Goal: Task Accomplishment & Management: Use online tool/utility

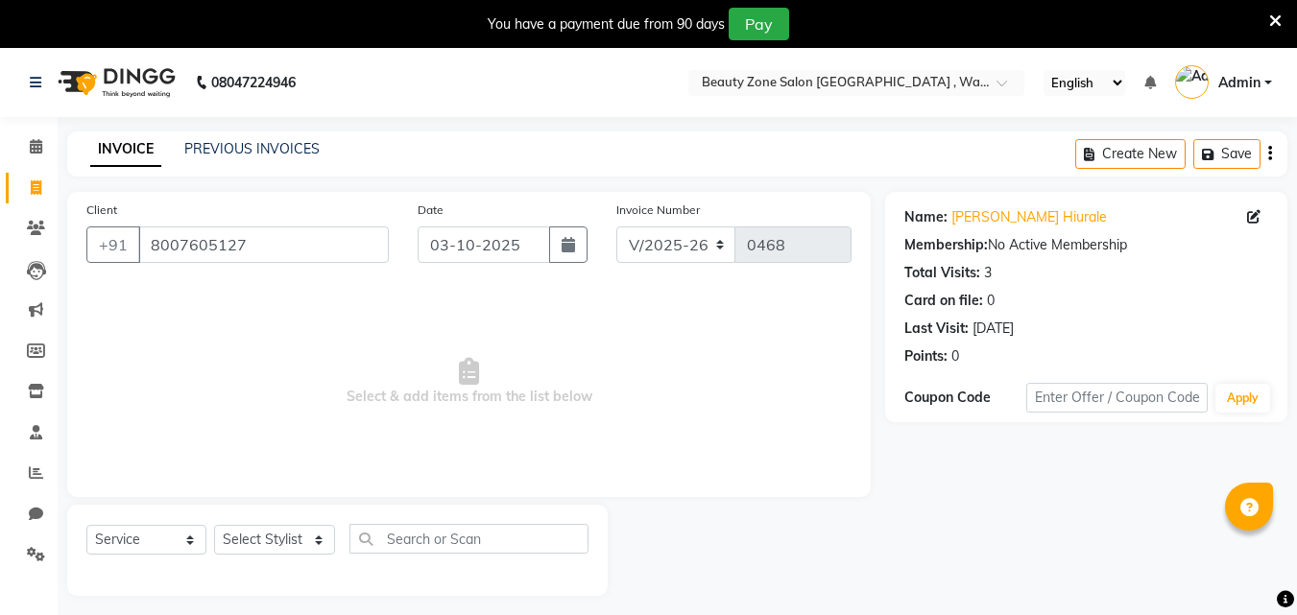
select select "4568"
select select "service"
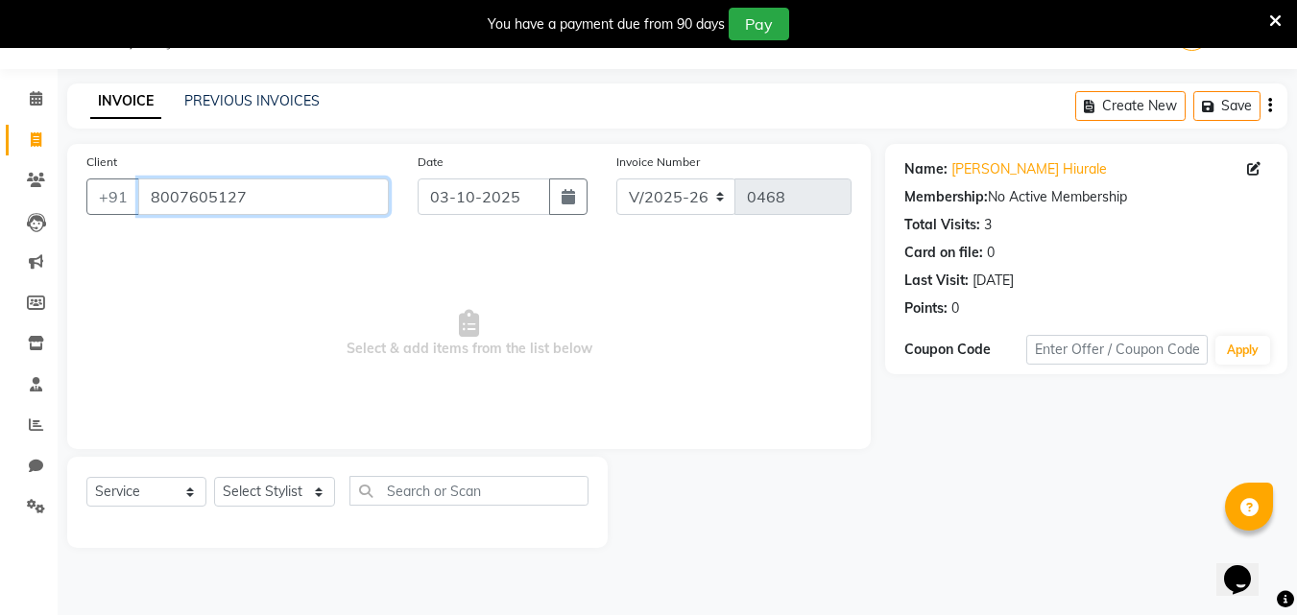
click at [277, 198] on input "8007605127" at bounding box center [263, 197] width 251 height 36
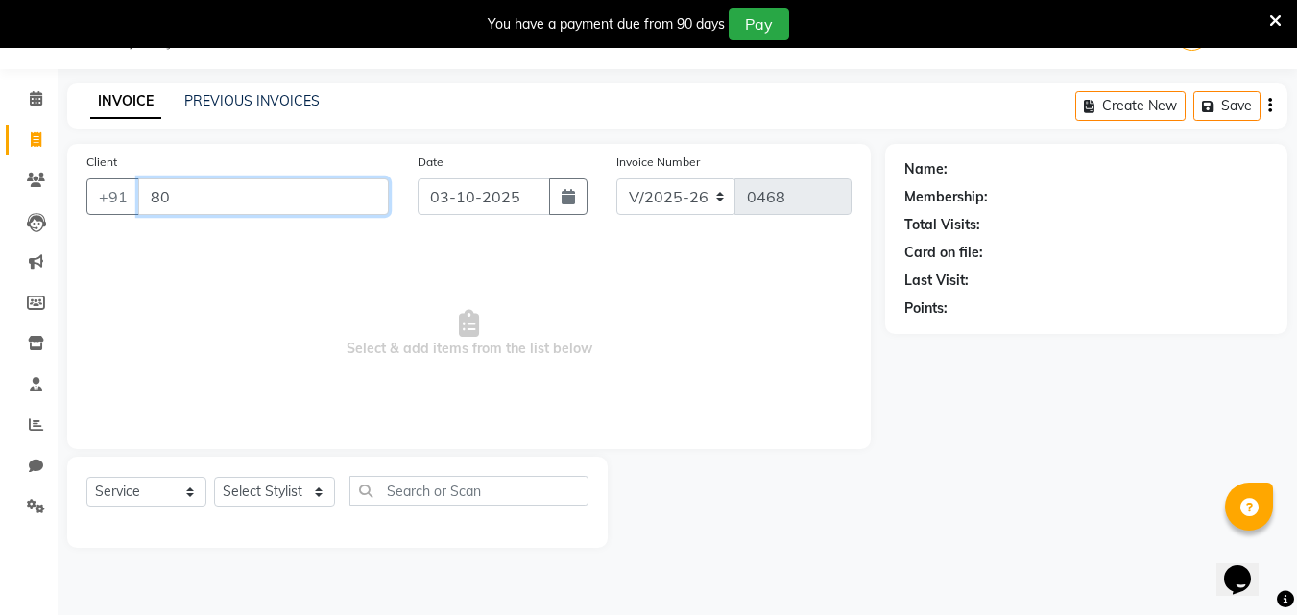
type input "8"
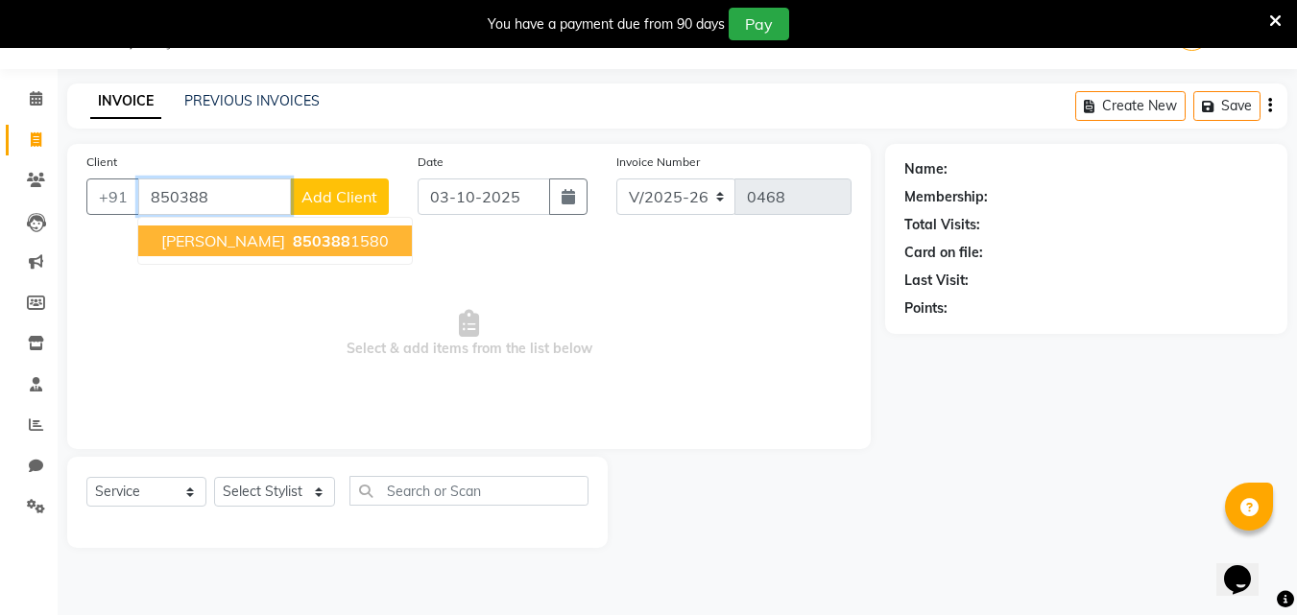
click at [289, 234] on ngb-highlight "850388 1580" at bounding box center [339, 240] width 100 height 19
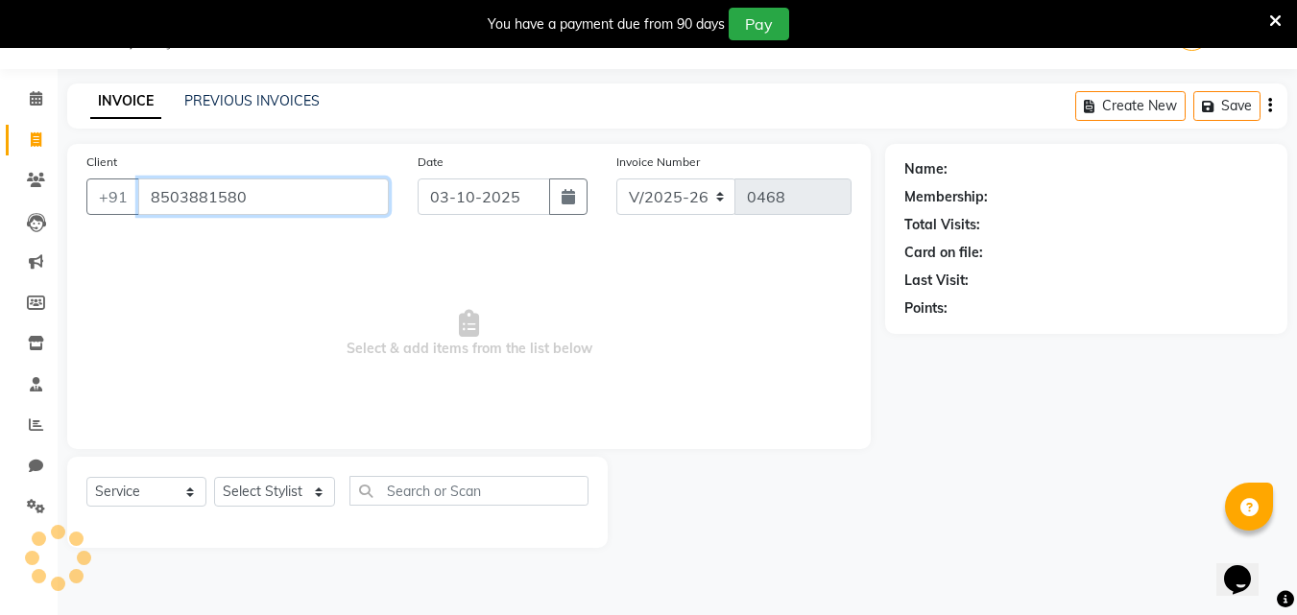
type input "8503881580"
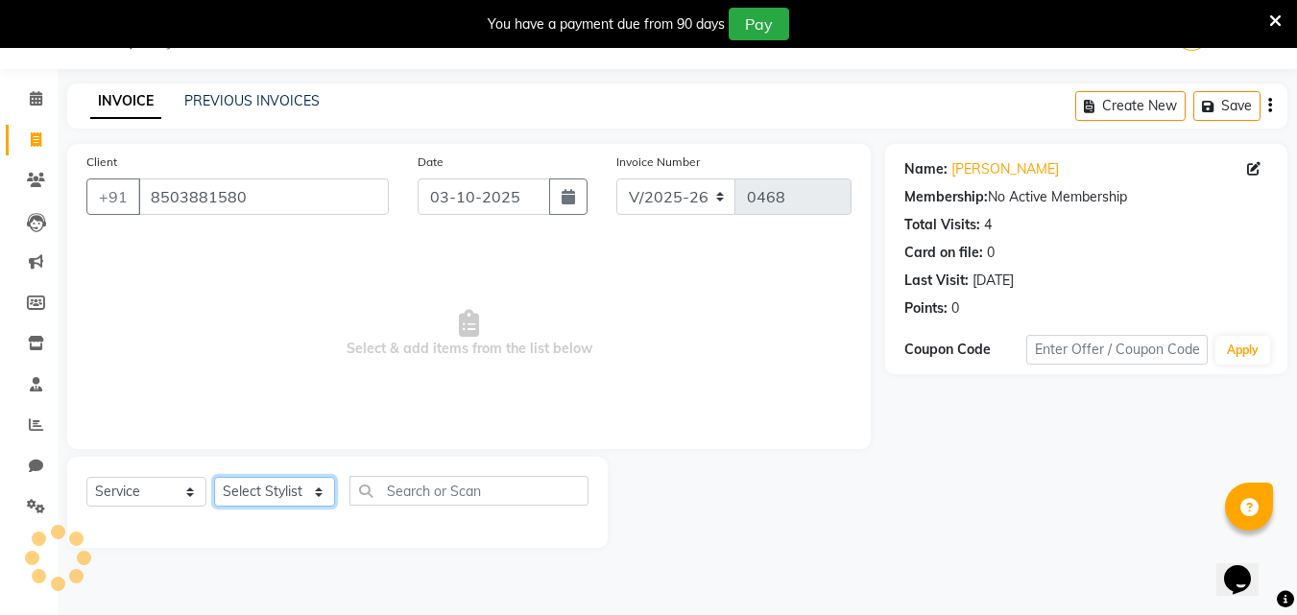
click at [293, 492] on select "Select Stylist [PERSON_NAME] [PERSON_NAME] [PERSON_NAME]" at bounding box center [274, 492] width 121 height 30
select select "83666"
click at [214, 477] on select "Select Stylist [PERSON_NAME] [PERSON_NAME] [PERSON_NAME]" at bounding box center [274, 492] width 121 height 30
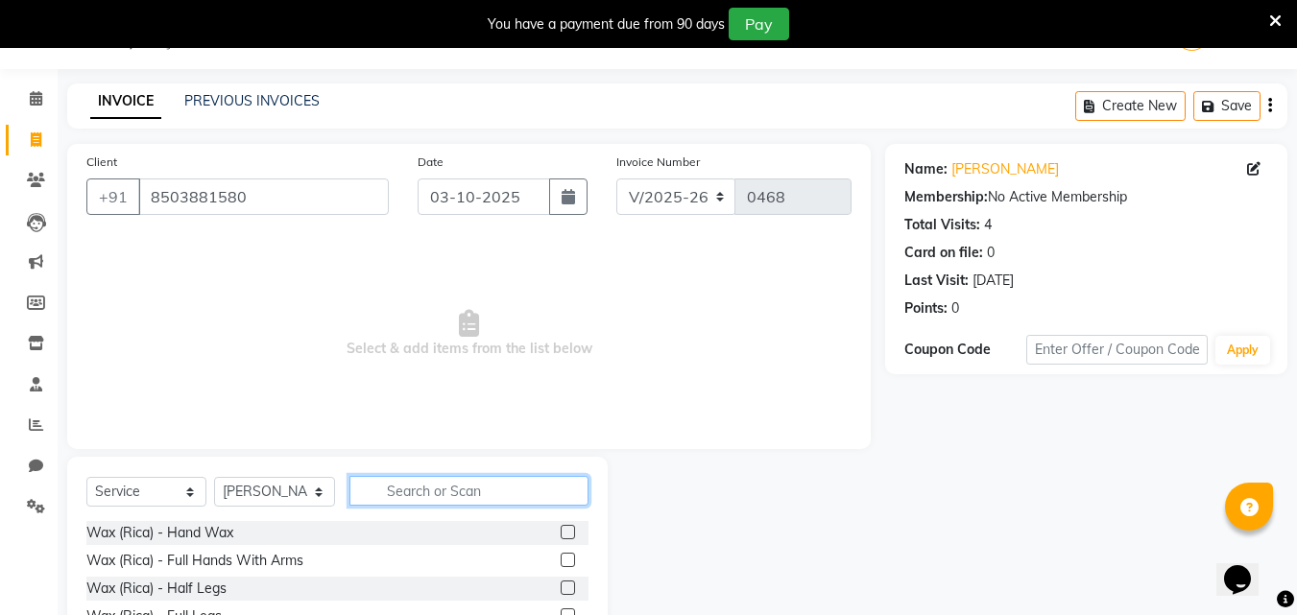
click at [468, 488] on input "text" at bounding box center [468, 491] width 239 height 30
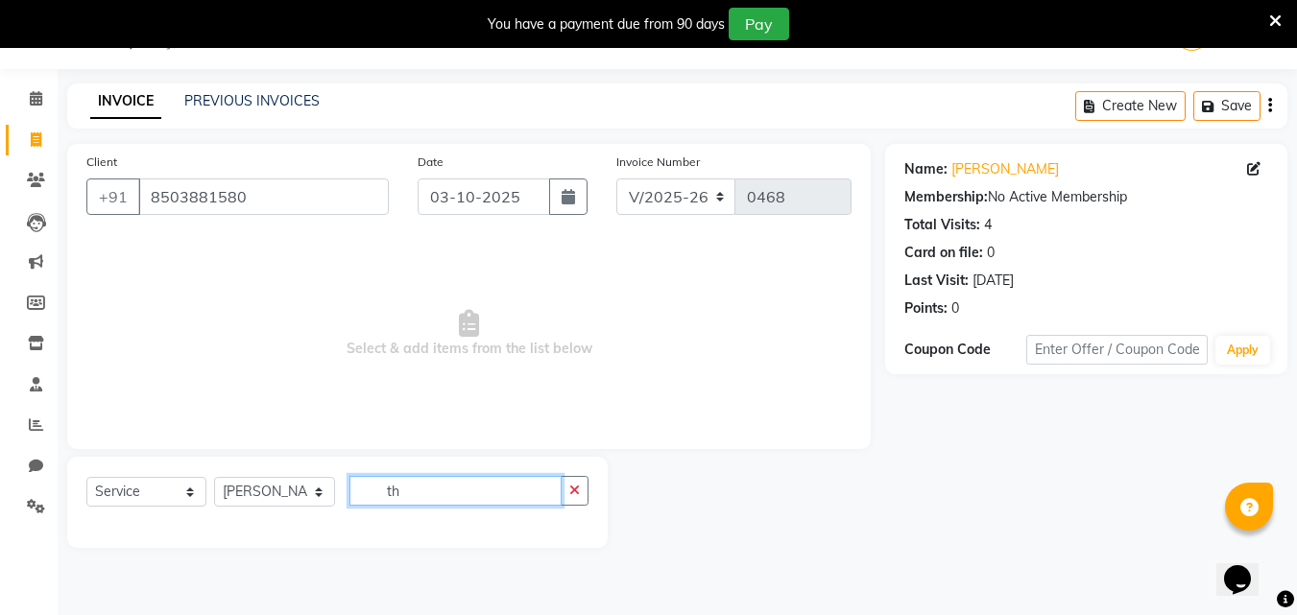
type input "t"
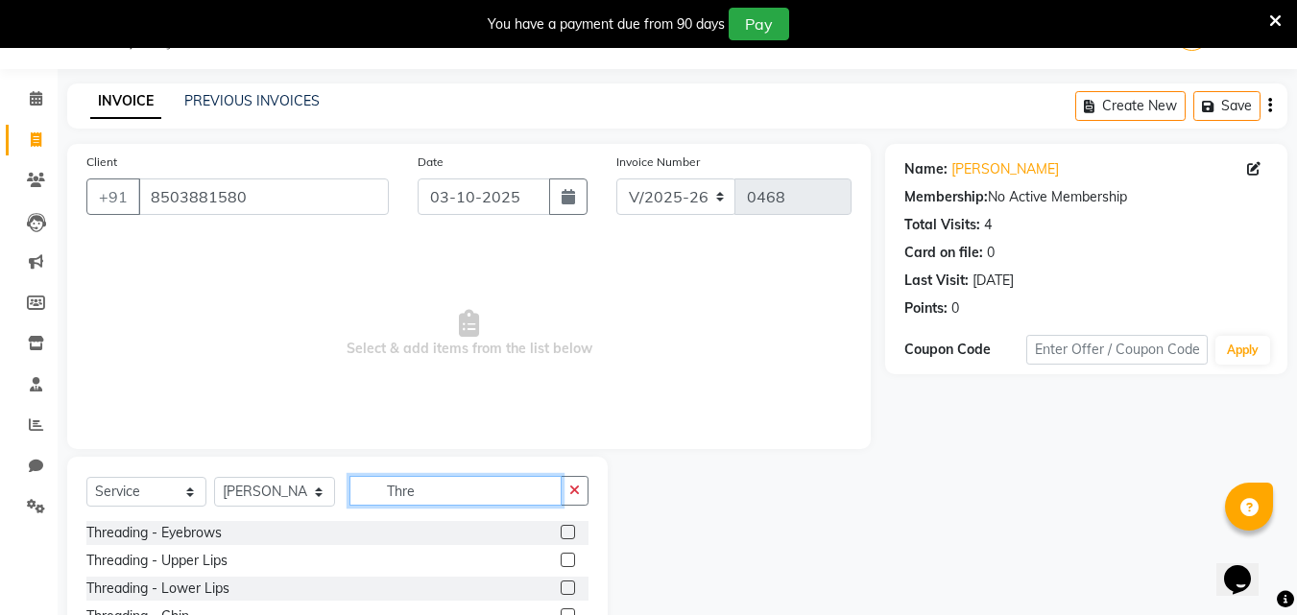
type input "Thre"
click at [561, 529] on label at bounding box center [568, 532] width 14 height 14
click at [561, 529] on input "checkbox" at bounding box center [567, 533] width 12 height 12
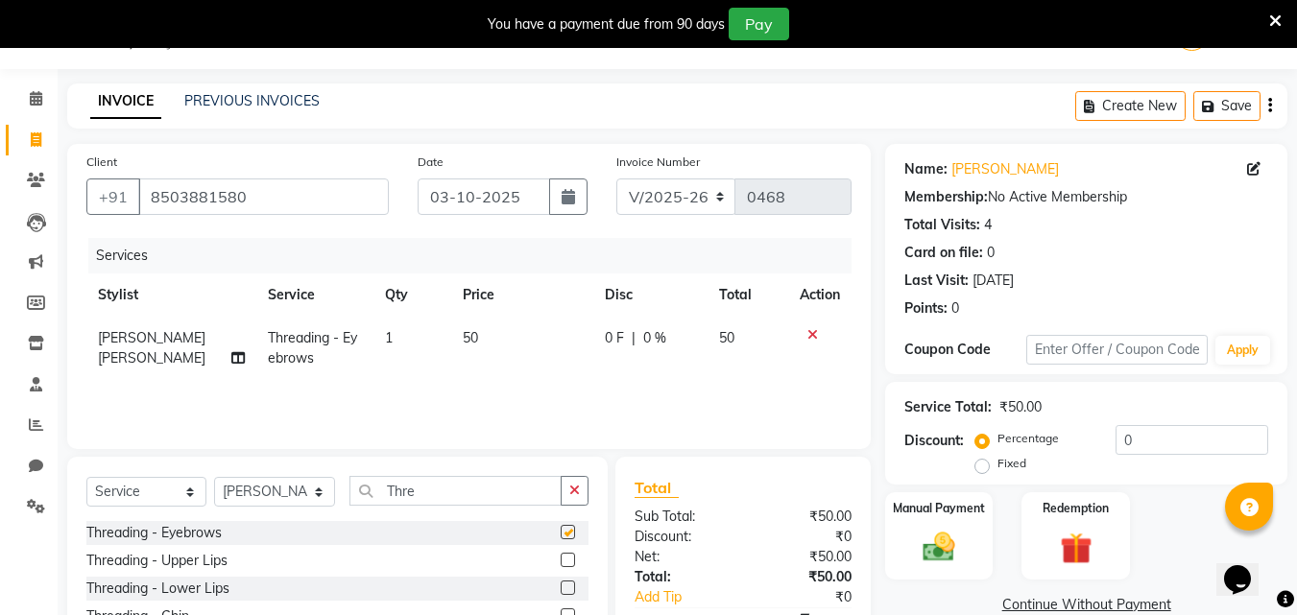
checkbox input "false"
click at [561, 559] on label at bounding box center [568, 560] width 14 height 14
click at [561, 559] on input "checkbox" at bounding box center [567, 561] width 12 height 12
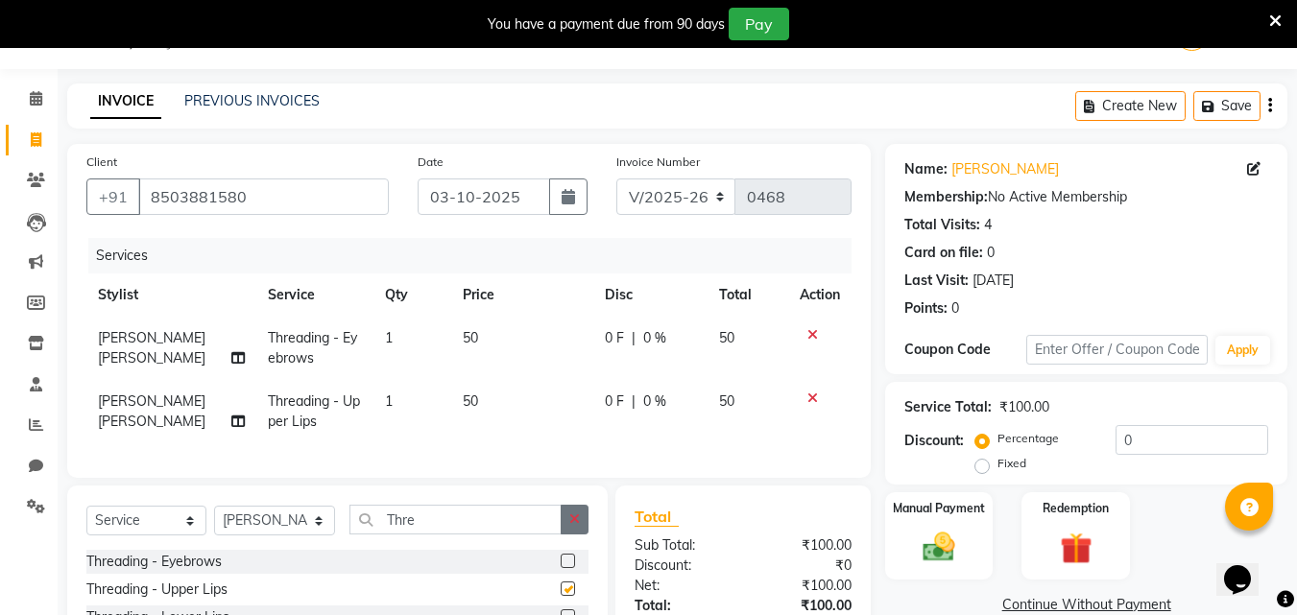
checkbox input "false"
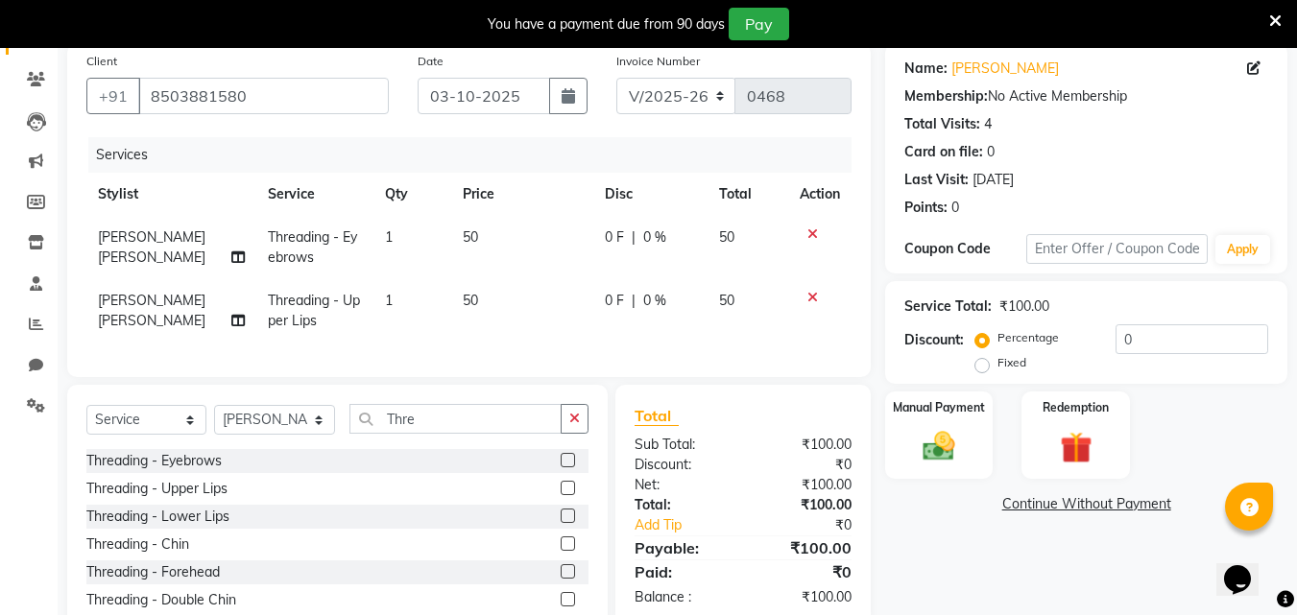
scroll to position [165, 0]
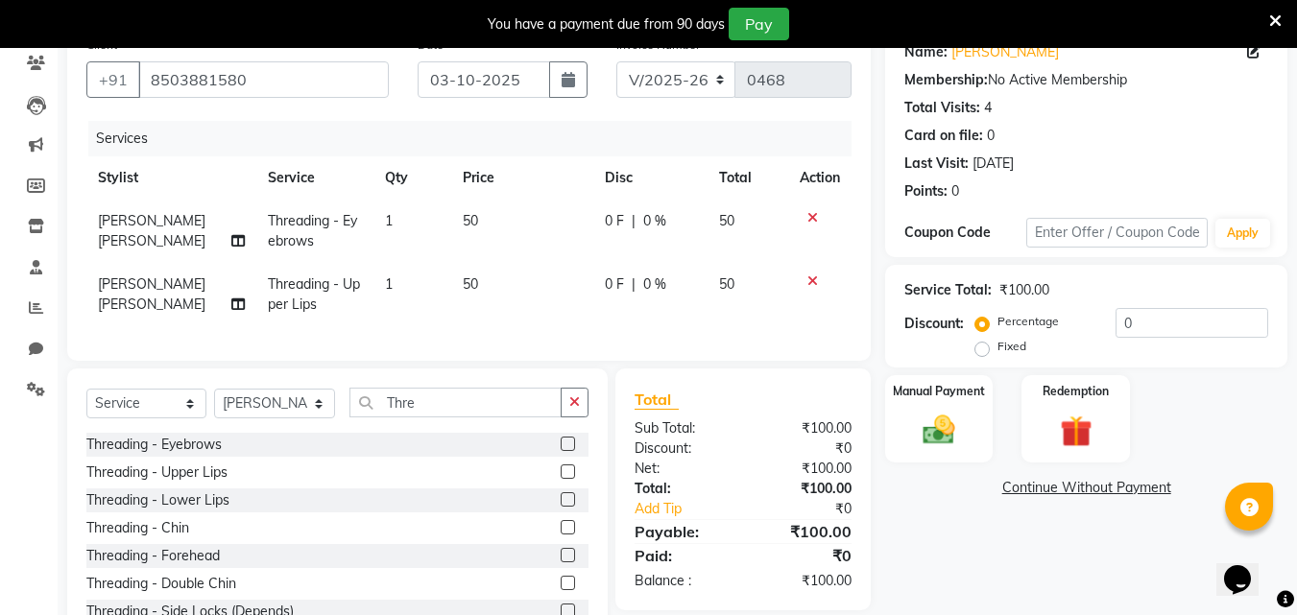
click at [561, 563] on label at bounding box center [568, 555] width 14 height 14
click at [561, 563] on input "checkbox" at bounding box center [567, 556] width 12 height 12
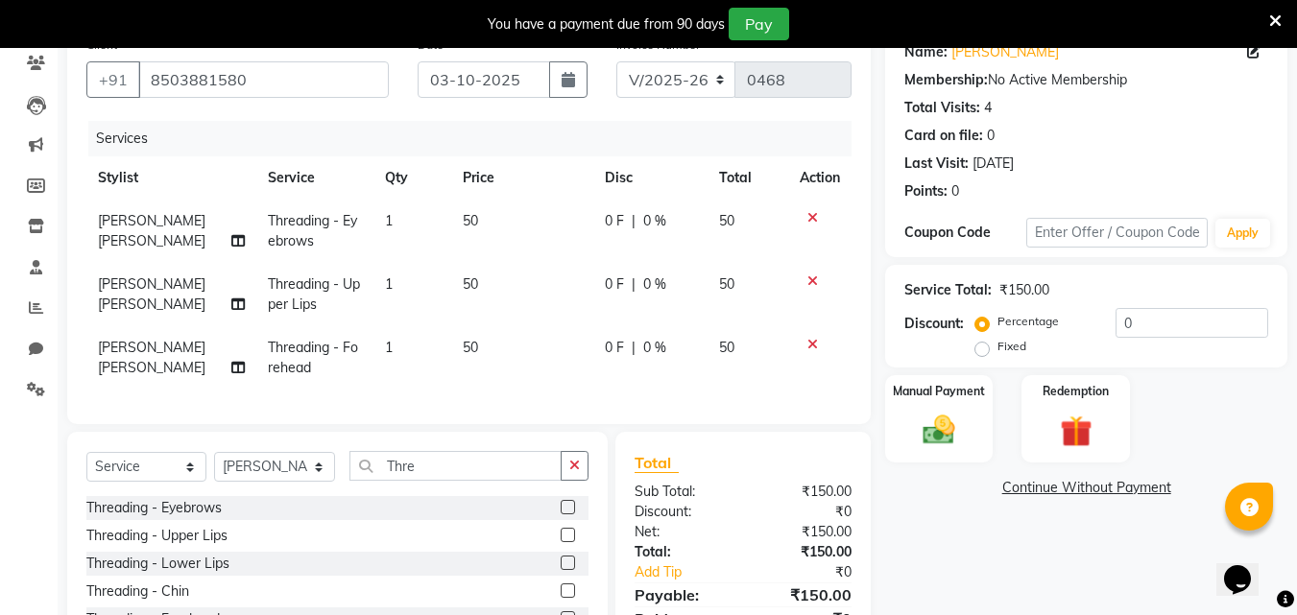
checkbox input "false"
click at [924, 433] on img at bounding box center [939, 430] width 54 height 38
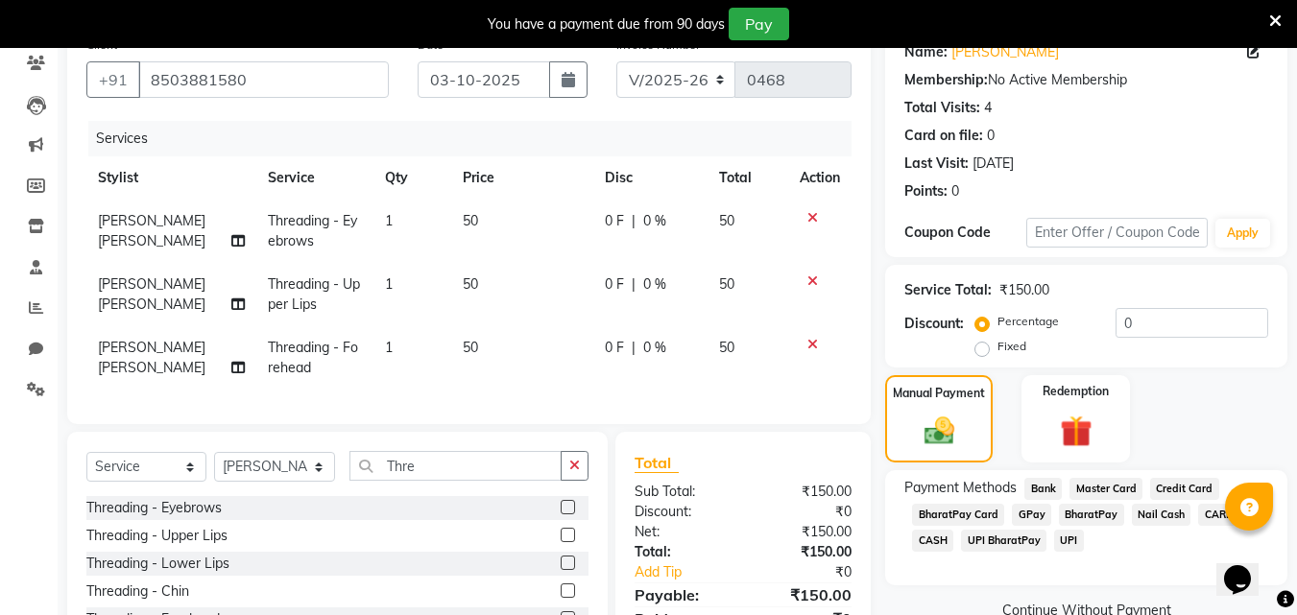
click at [1002, 531] on span "UPI BharatPay" at bounding box center [1003, 541] width 85 height 22
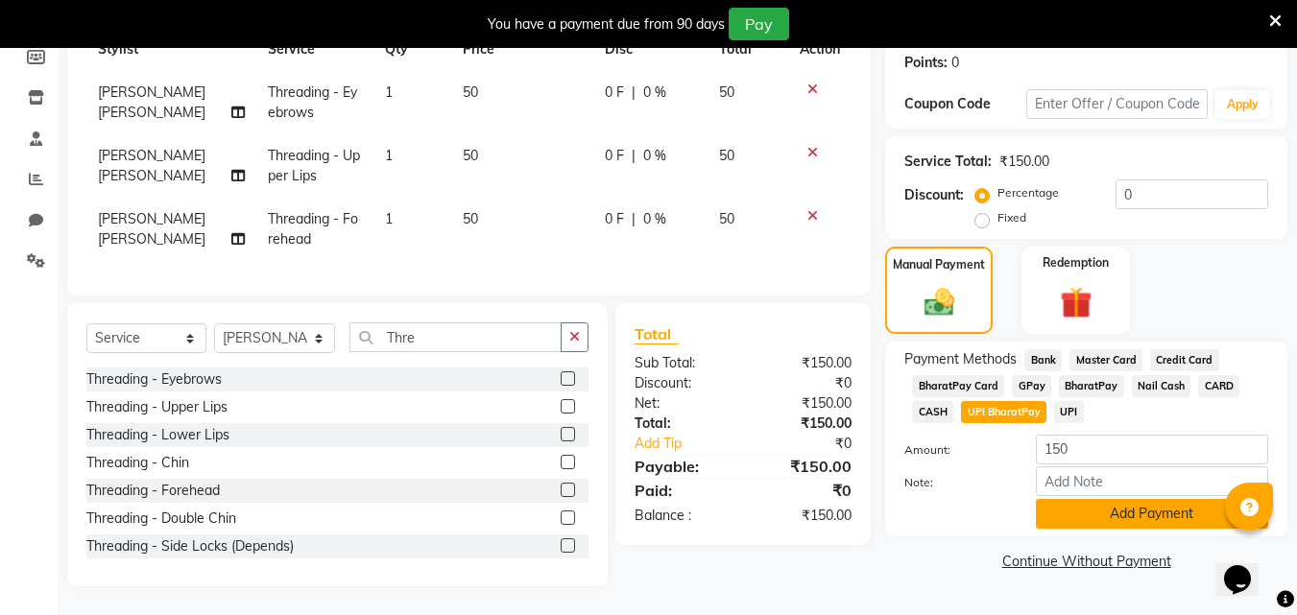
click at [1194, 509] on button "Add Payment" at bounding box center [1152, 514] width 232 height 30
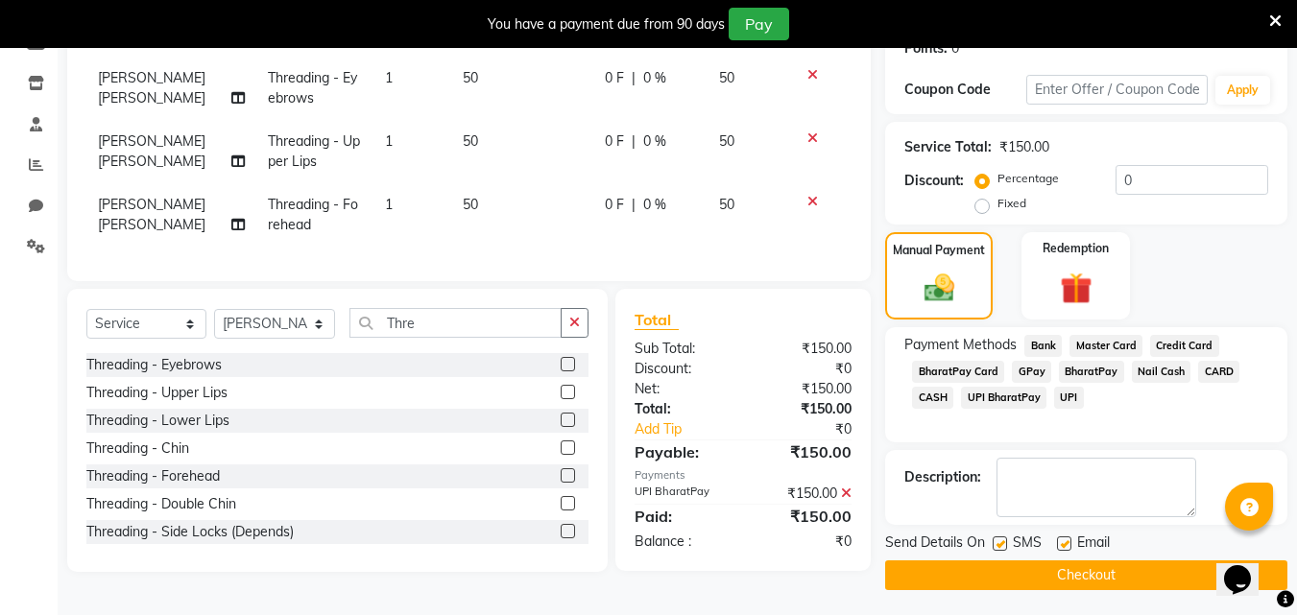
click at [1008, 539] on div "SMS" at bounding box center [1025, 545] width 64 height 24
click at [999, 539] on label at bounding box center [1000, 544] width 14 height 14
click at [999, 539] on input "checkbox" at bounding box center [999, 545] width 12 height 12
checkbox input "false"
click at [1060, 547] on label at bounding box center [1064, 544] width 14 height 14
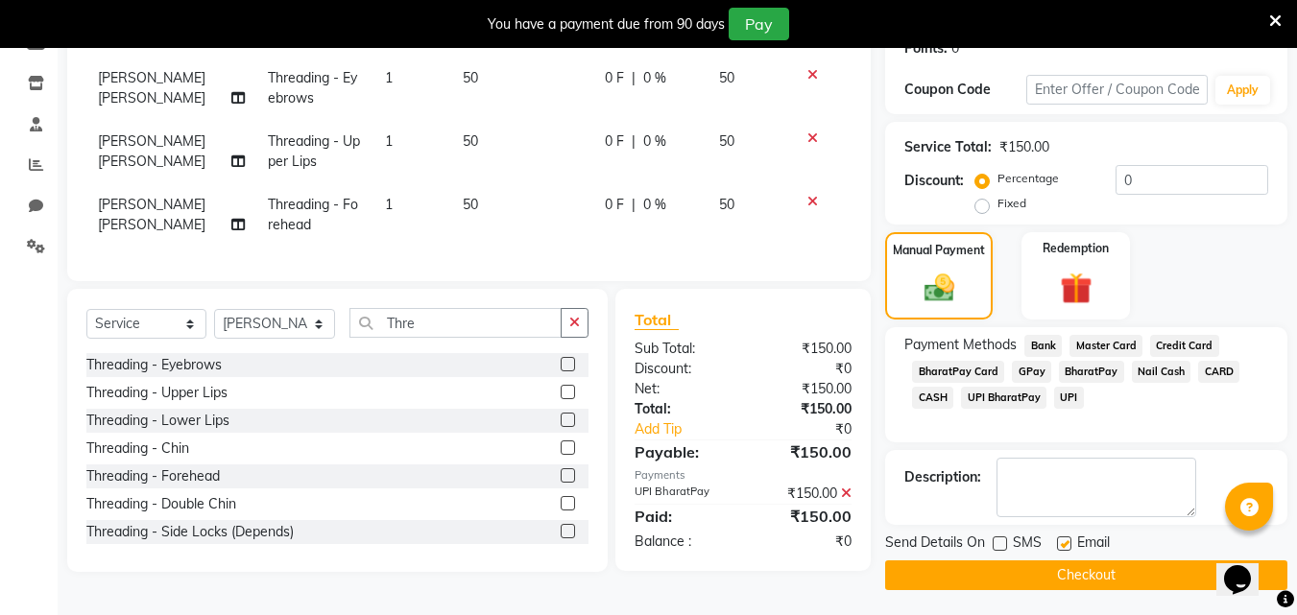
click at [1060, 547] on input "checkbox" at bounding box center [1063, 545] width 12 height 12
checkbox input "false"
click at [1065, 567] on button "Checkout" at bounding box center [1086, 576] width 402 height 30
